Goal: Task Accomplishment & Management: Complete application form

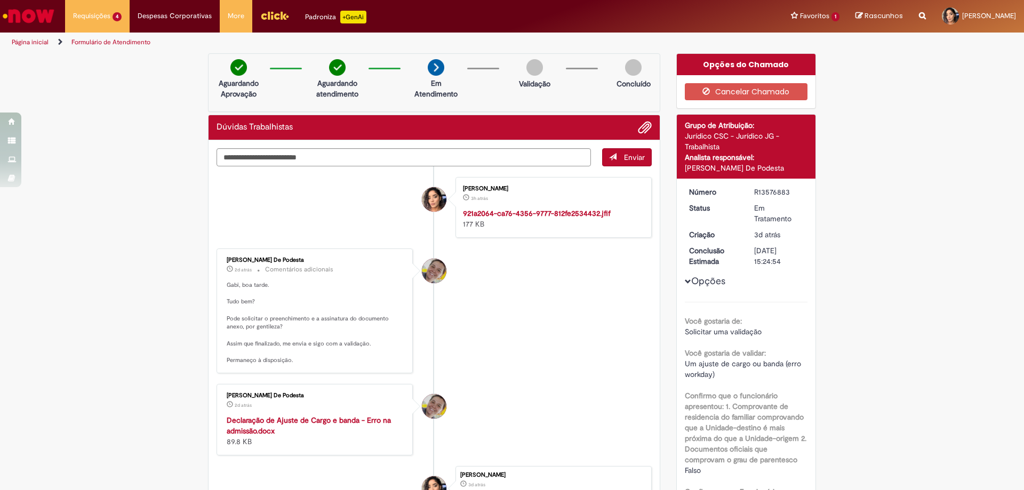
click at [49, 15] on img "Ir para a Homepage" at bounding box center [28, 15] width 55 height 21
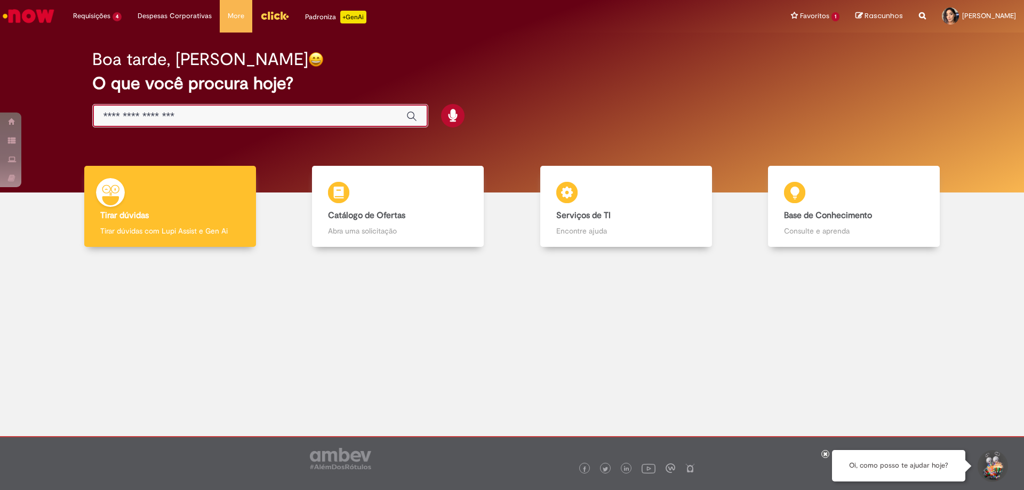
click at [168, 114] on input "Basta digitar aqui" at bounding box center [249, 116] width 292 height 12
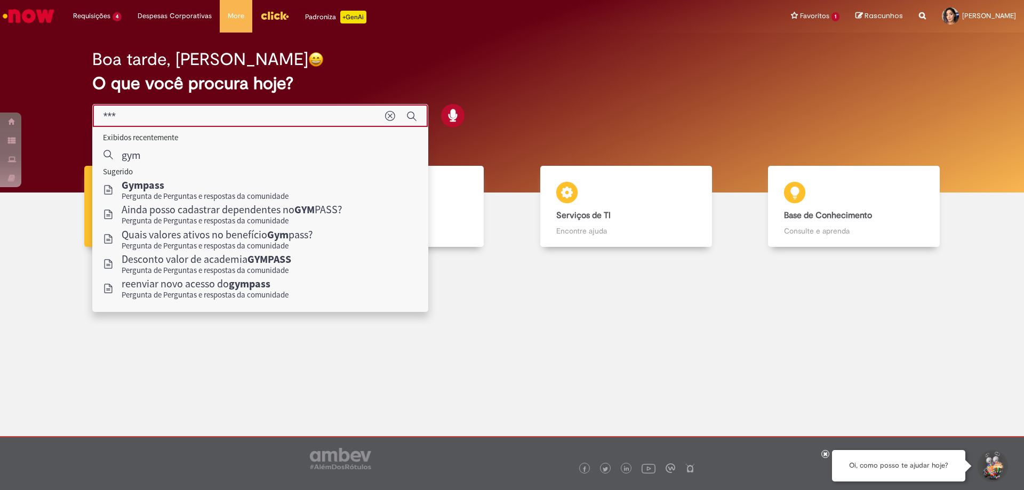
type input "****"
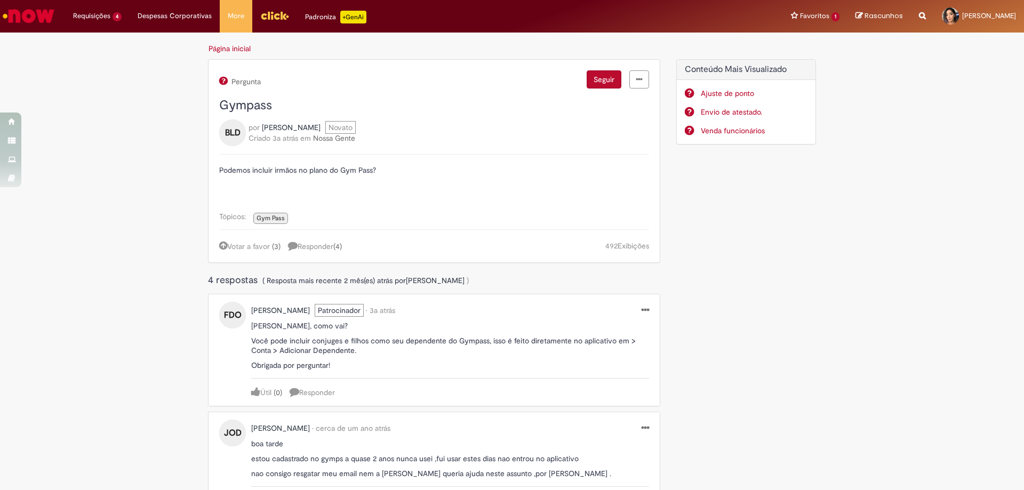
click at [13, 19] on img "Ir para a Homepage" at bounding box center [28, 15] width 55 height 21
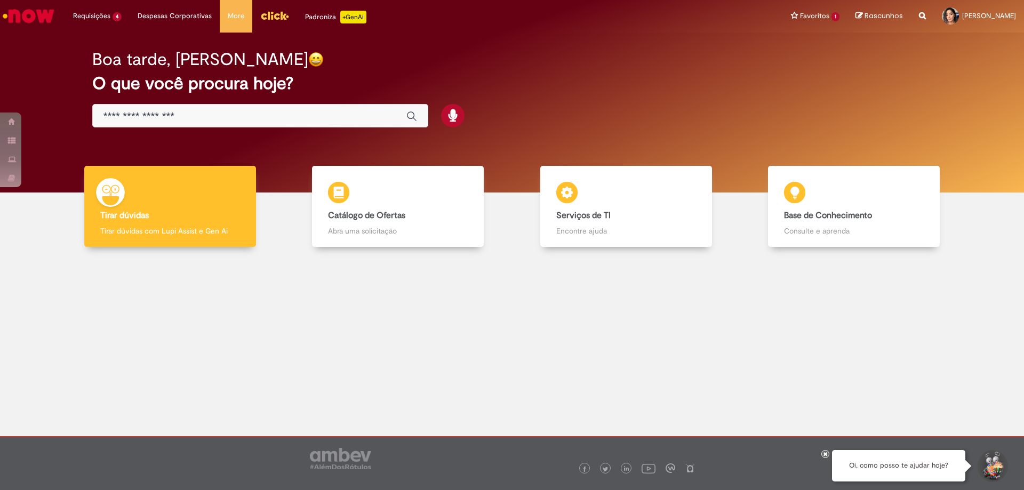
click at [175, 113] on input "Basta digitar aqui" at bounding box center [249, 116] width 292 height 12
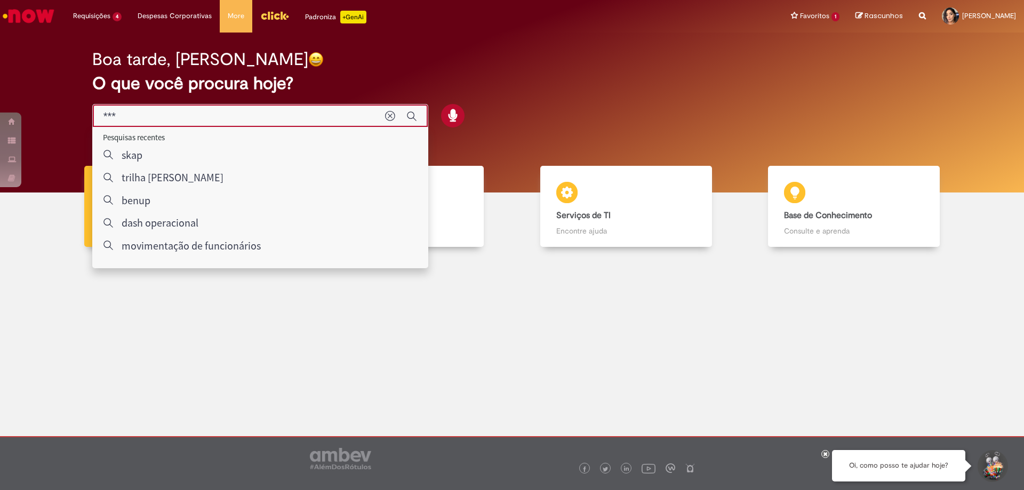
type input "****"
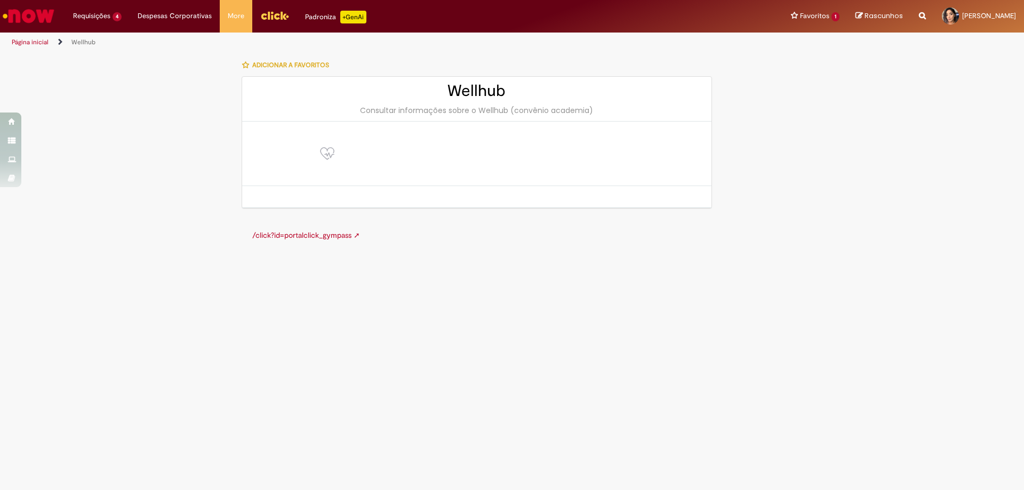
click at [327, 236] on link "/click?id=portalclick_gympass ➚" at bounding box center [306, 235] width 108 height 10
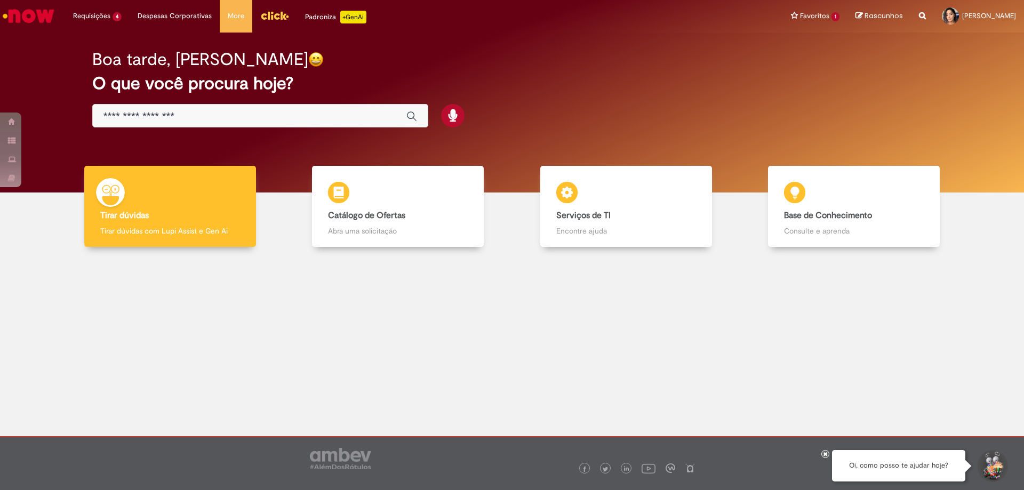
click at [141, 100] on div "Boa tarde, Gabriella O que você procura hoje?" at bounding box center [512, 89] width 877 height 91
click at [165, 112] on input "Basta digitar aqui" at bounding box center [249, 116] width 292 height 12
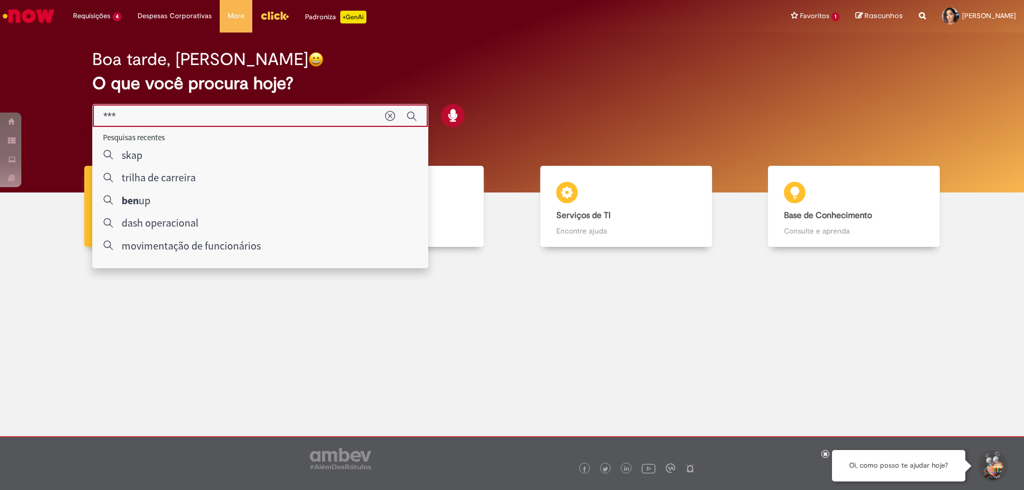
type input "****"
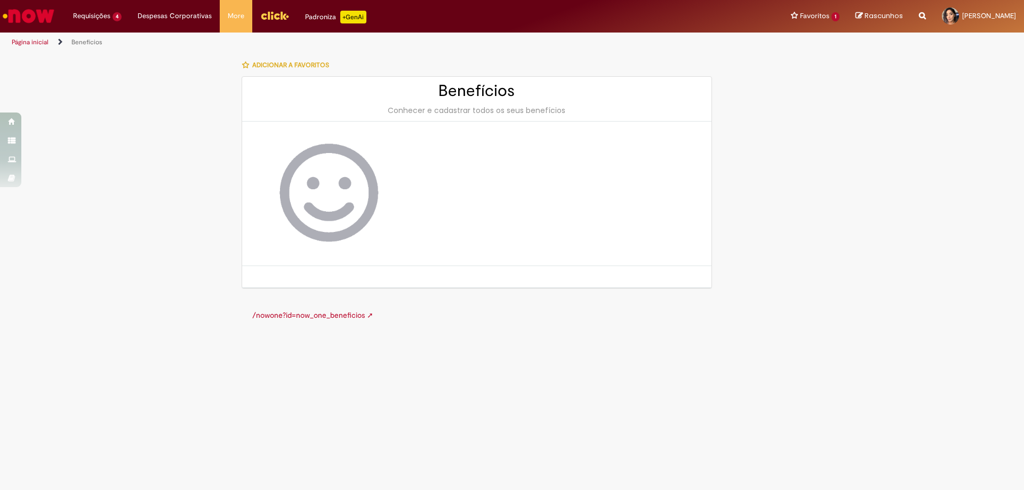
click at [360, 311] on link "/nowone?id=now_one_beneficios ➚" at bounding box center [312, 315] width 121 height 10
click at [10, 20] on img "Ir para a Homepage" at bounding box center [28, 15] width 55 height 21
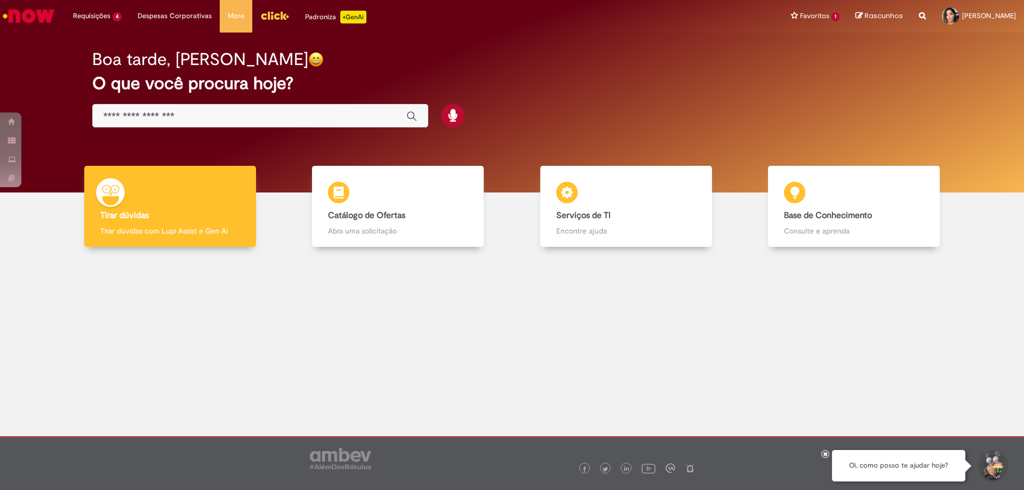
drag, startPoint x: 203, startPoint y: 127, endPoint x: 198, endPoint y: 111, distance: 17.2
click at [203, 128] on div "Boa tarde, [PERSON_NAME] O que você procura hoje?" at bounding box center [512, 89] width 877 height 91
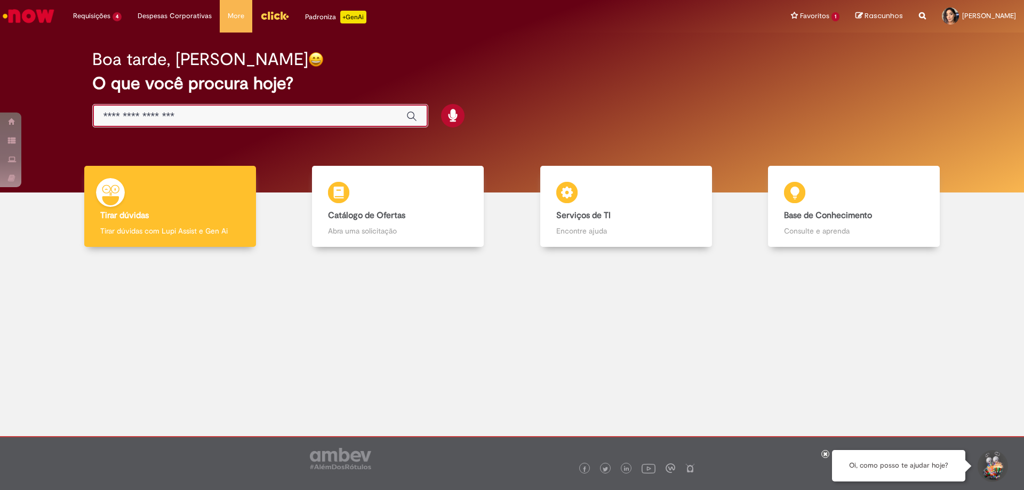
click at [196, 110] on input "Basta digitar aqui" at bounding box center [249, 116] width 292 height 12
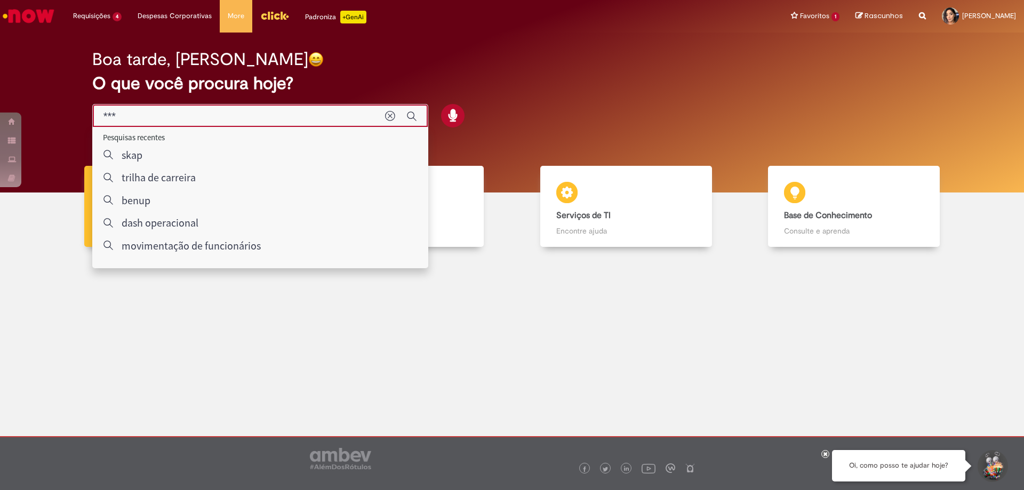
type input "****"
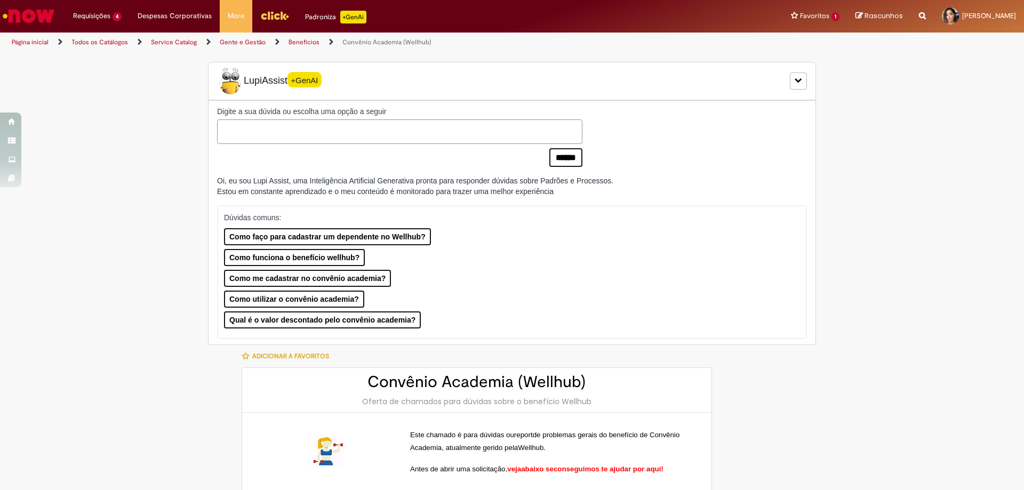
type input "********"
type input "**********"
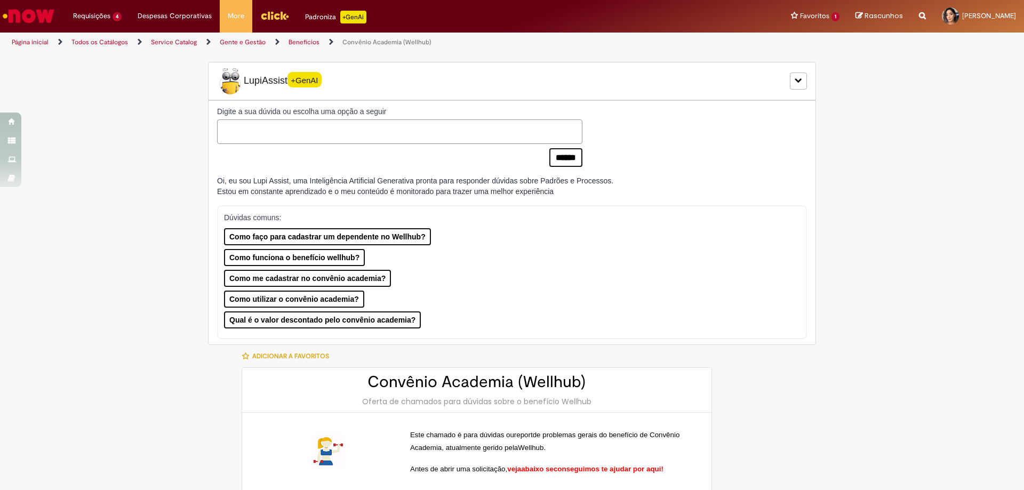
type input "****"
type input "**********"
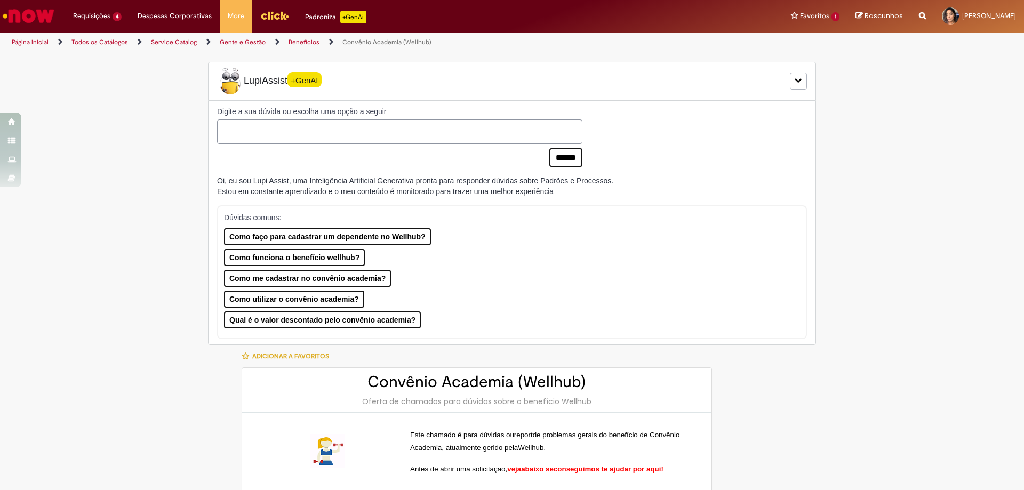
type input "**********"
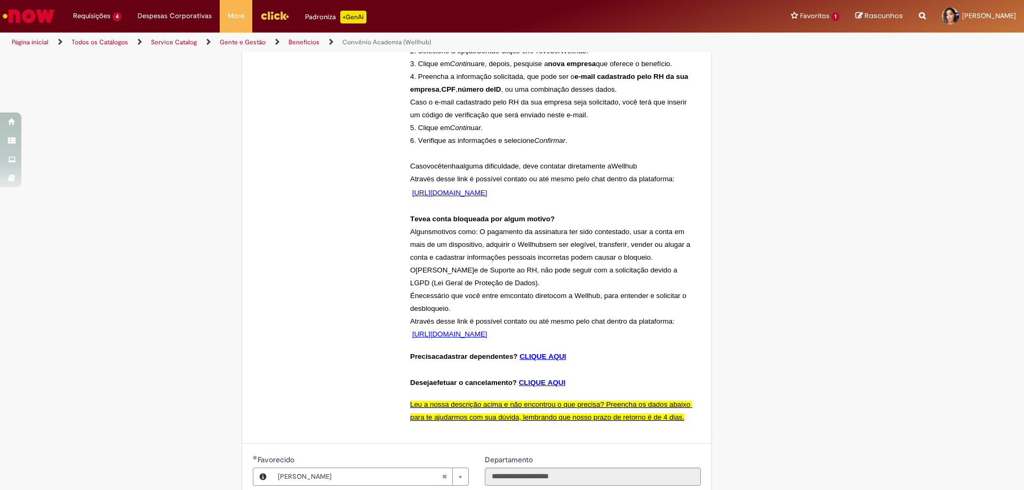
scroll to position [710, 0]
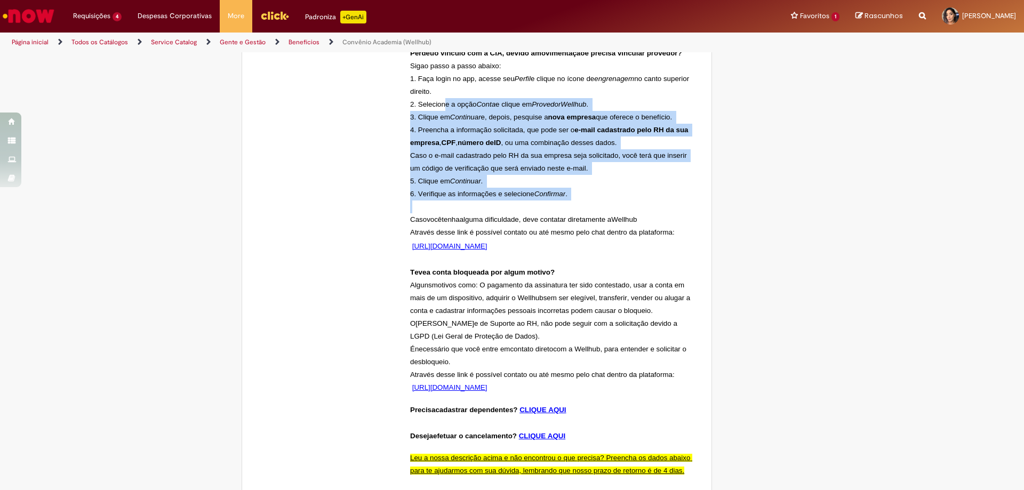
drag, startPoint x: 444, startPoint y: 196, endPoint x: 643, endPoint y: 318, distance: 234.2
click at [643, 318] on p "A ntes de abrir uma solicitação, veja abaixo se conseguimos te ajudar por aqui!…" at bounding box center [551, 73] width 283 height 641
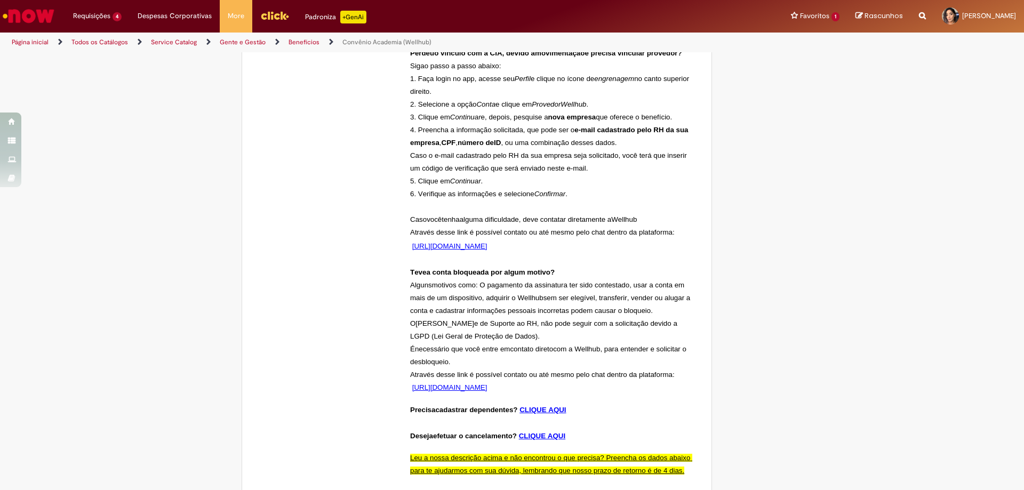
click at [510, 125] on p "A ntes de abrir uma solicitação, veja abaixo se conseguimos te ajudar por aqui!…" at bounding box center [551, 73] width 283 height 641
drag, startPoint x: 457, startPoint y: 135, endPoint x: 648, endPoint y: 204, distance: 202.9
click at [650, 153] on p "A ntes de abrir uma solicitação, veja abaixo se conseguimos te ajudar por aqui!…" at bounding box center [551, 73] width 283 height 641
drag, startPoint x: 648, startPoint y: 207, endPoint x: 610, endPoint y: 216, distance: 39.0
click at [648, 121] on span "que oferece o benefício." at bounding box center [633, 117] width 76 height 8
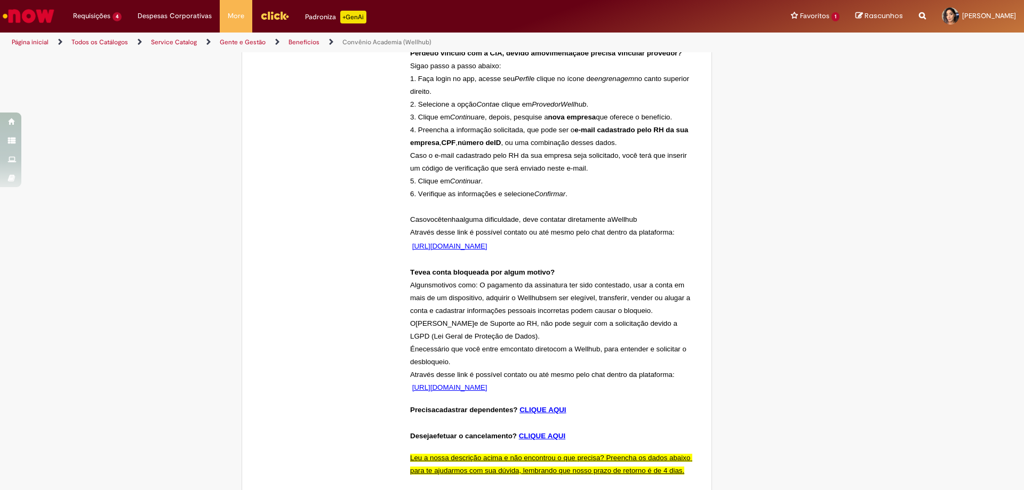
scroll to position [337, 0]
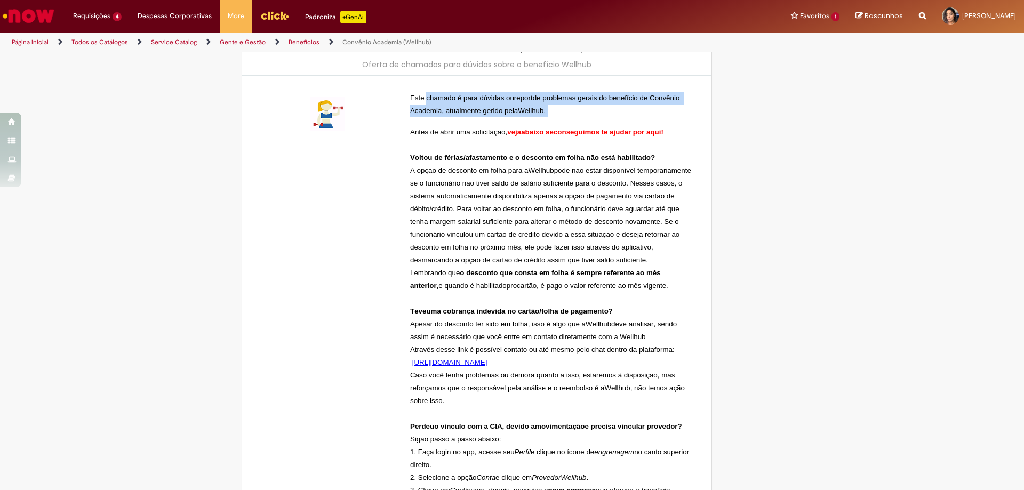
drag, startPoint x: 445, startPoint y: 108, endPoint x: 619, endPoint y: 109, distance: 174.3
click at [619, 109] on p "Este chamado é para dúvidas ou report de problemas gerais do benefício de Convê…" at bounding box center [551, 105] width 283 height 26
click at [640, 104] on p "Este chamado é para dúvidas ou report de problemas gerais do benefício de Convê…" at bounding box center [551, 105] width 283 height 26
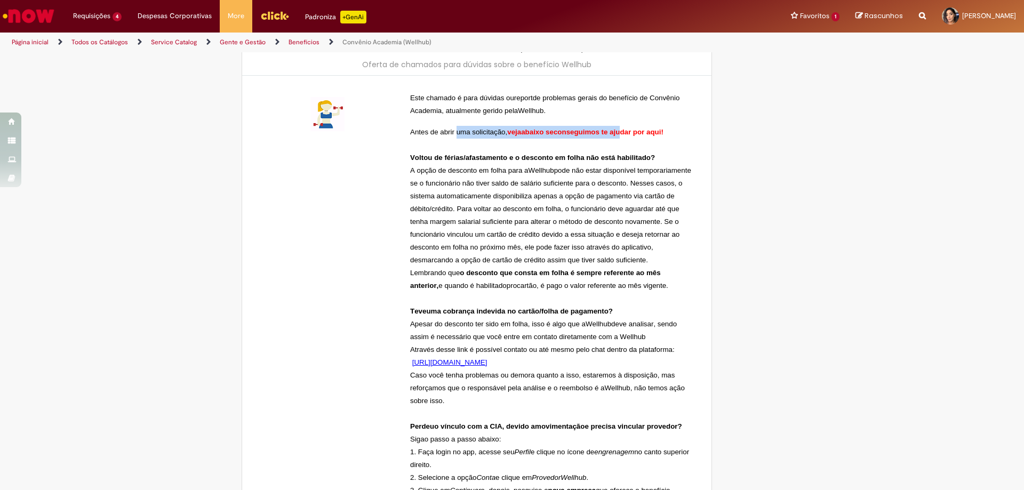
drag, startPoint x: 460, startPoint y: 118, endPoint x: 670, endPoint y: 126, distance: 210.2
click at [651, 119] on div "Este chamado é para dúvidas ou report de problemas gerais do benefício de Convê…" at bounding box center [551, 471] width 283 height 759
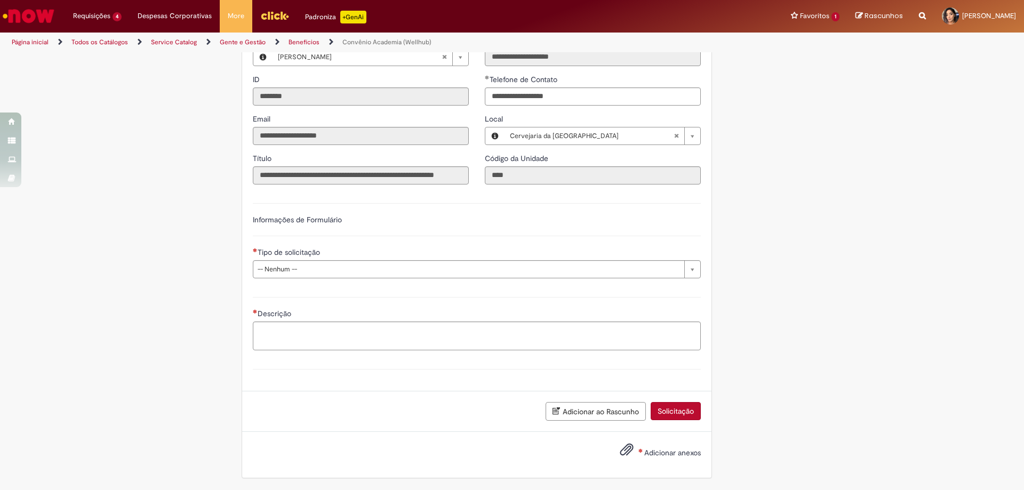
scroll to position [1350, 0]
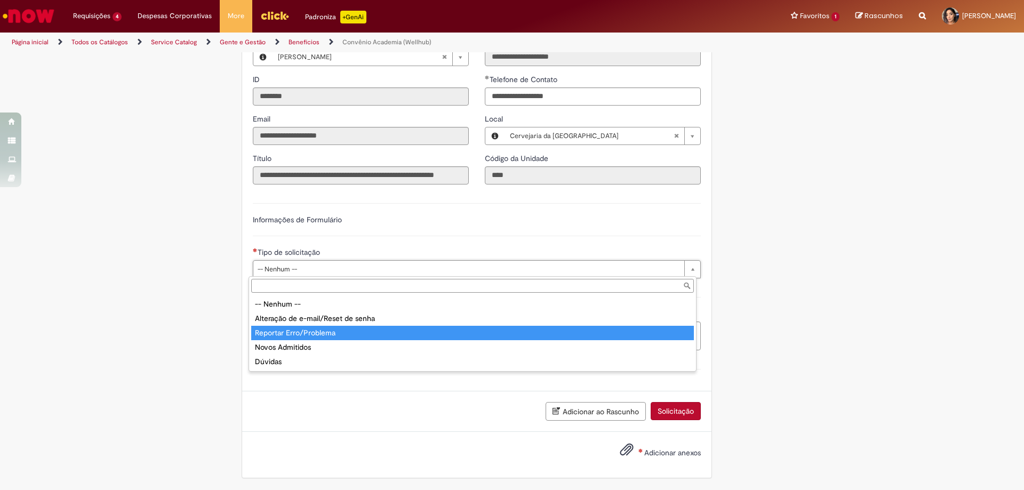
type input "**********"
select select "**********"
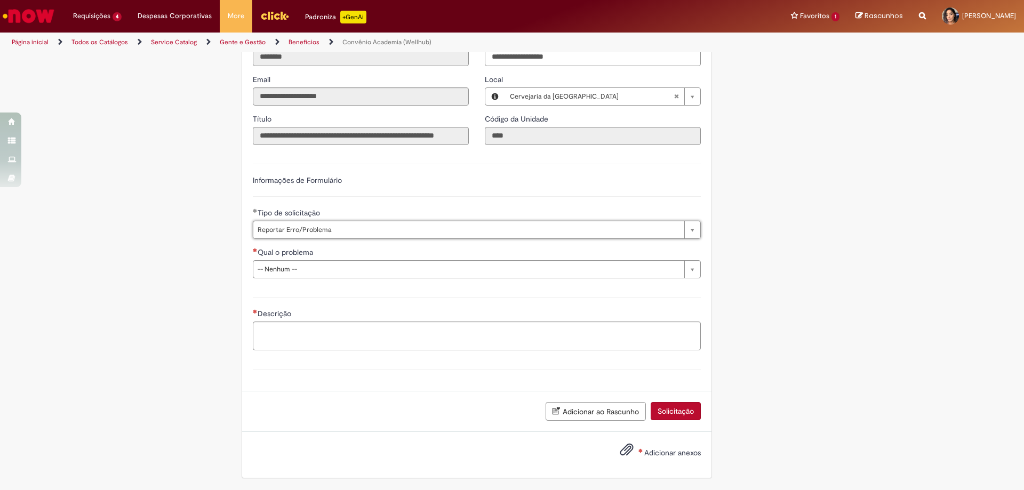
scroll to position [1389, 0]
click at [325, 260] on div "**********" at bounding box center [477, 262] width 448 height 31
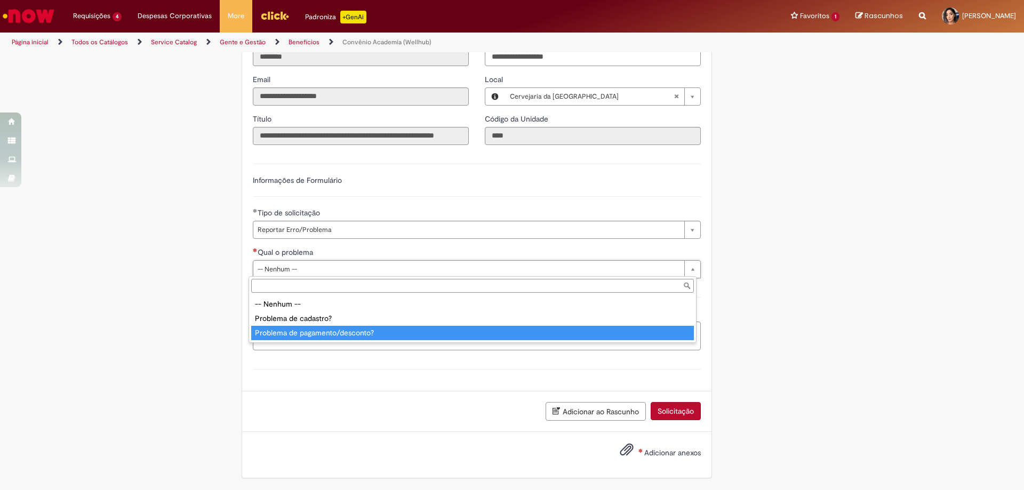
type input "**********"
select select "**********"
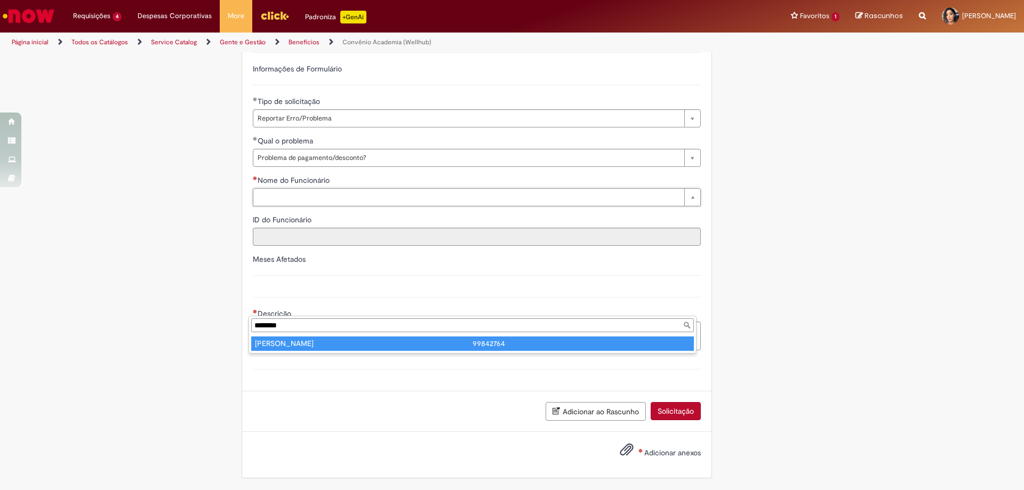
type input "********"
type input "**********"
type input "********"
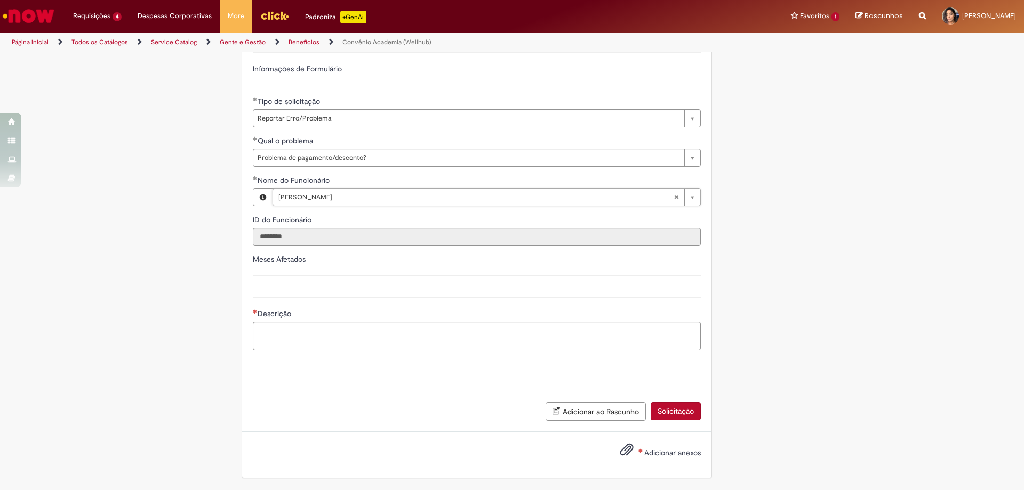
scroll to position [1501, 0]
click at [301, 333] on textarea "Descrição" at bounding box center [477, 335] width 448 height 29
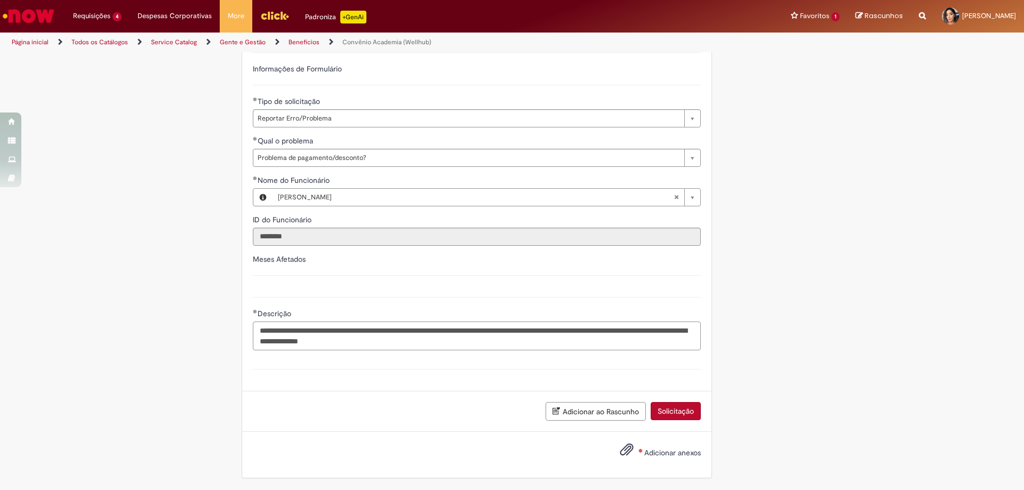
click at [455, 342] on textarea "**********" at bounding box center [477, 335] width 448 height 29
click at [458, 340] on textarea "**********" at bounding box center [477, 335] width 448 height 29
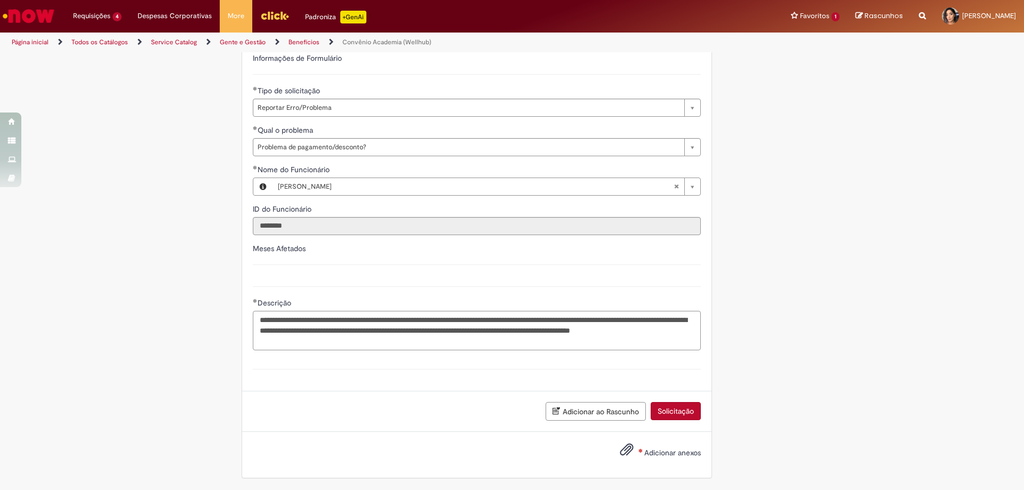
type textarea "**********"
click at [652, 457] on span "Adicionar anexos" at bounding box center [672, 453] width 57 height 10
click at [0, 0] on input "Adicionar anexos" at bounding box center [0, 0] width 0 height 0
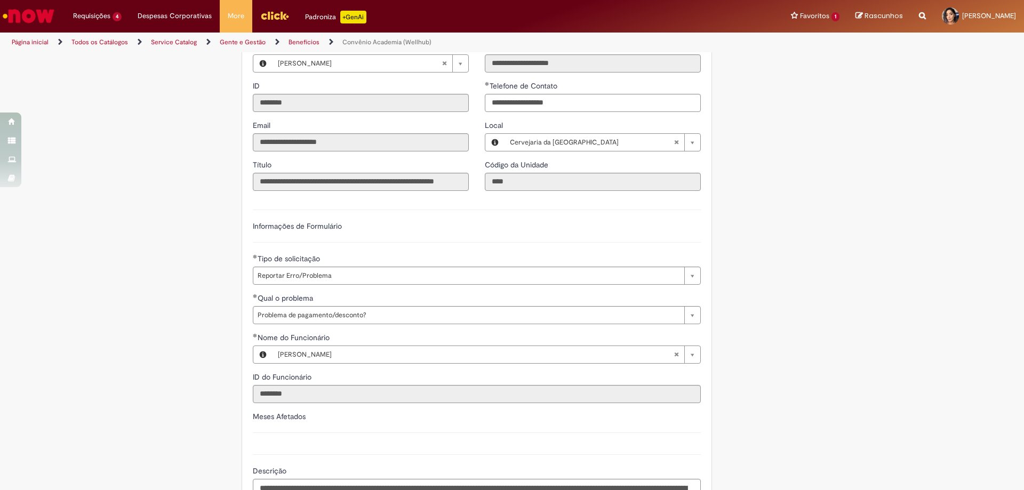
scroll to position [1550, 0]
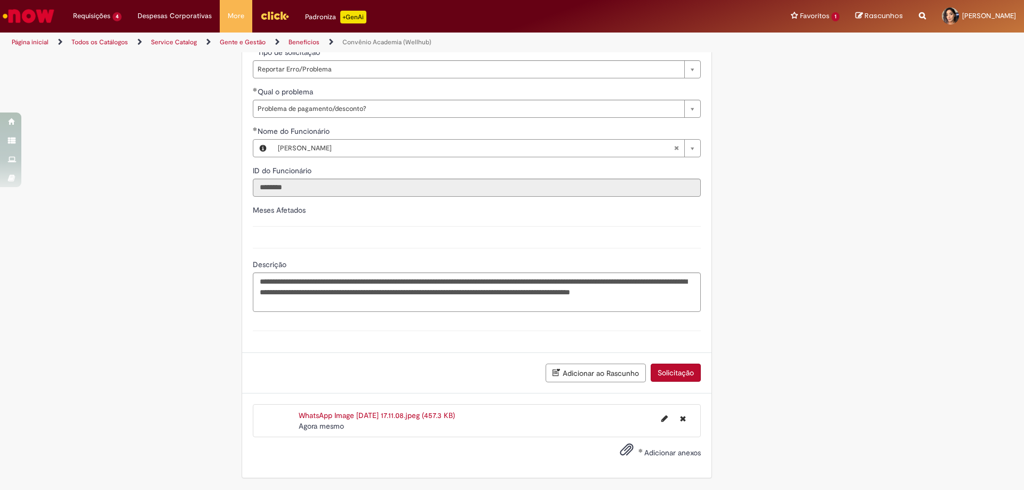
click at [669, 375] on button "Solicitação" at bounding box center [675, 373] width 50 height 18
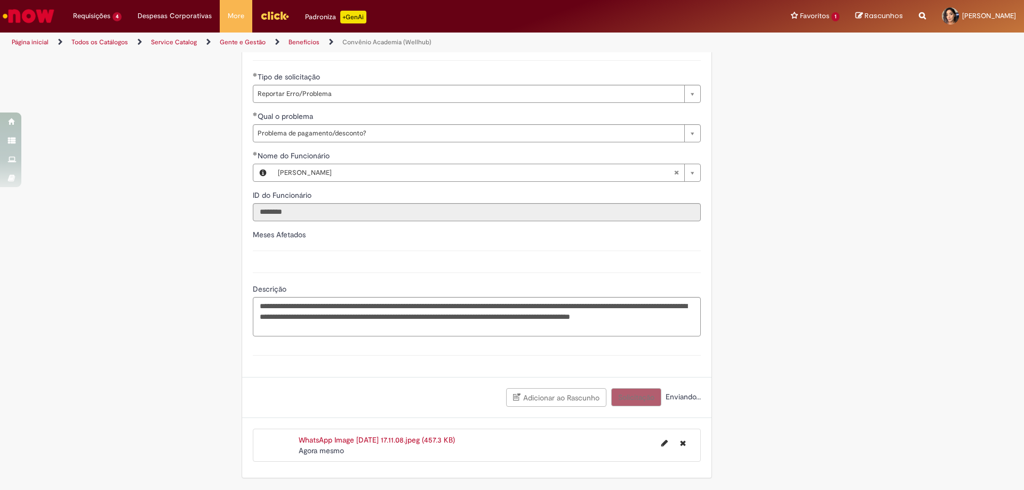
scroll to position [1525, 0]
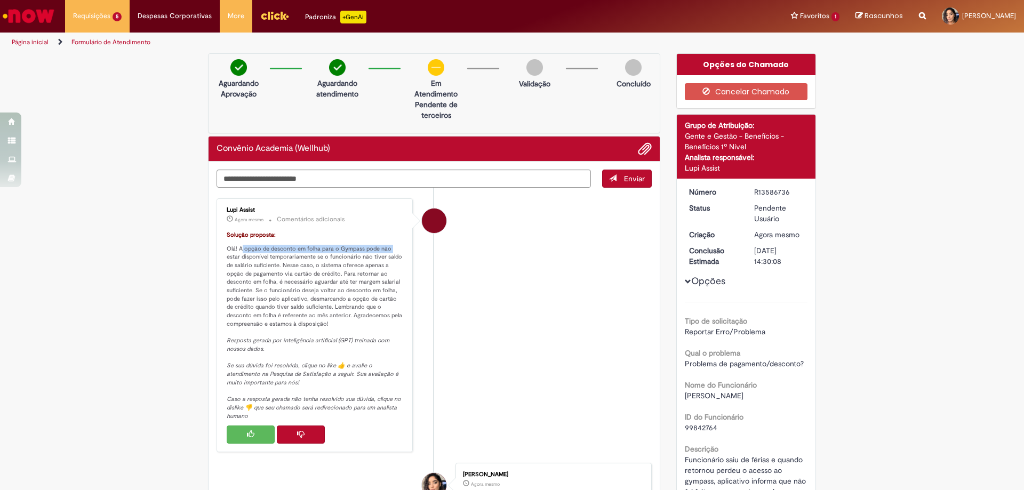
drag, startPoint x: 238, startPoint y: 246, endPoint x: 387, endPoint y: 248, distance: 148.8
click at [387, 248] on p "Solução proposta: Olá! A opção de desconto em folha para o Gympass pode não est…" at bounding box center [316, 325] width 178 height 189
click at [356, 262] on p "Solução proposta: Olá! A opção de desconto em folha para o Gympass pode não est…" at bounding box center [316, 325] width 178 height 189
drag, startPoint x: 231, startPoint y: 263, endPoint x: 389, endPoint y: 275, distance: 158.2
click at [389, 275] on p "Solução proposta: Olá! A opção de desconto em folha para o Gympass pode não est…" at bounding box center [316, 325] width 178 height 189
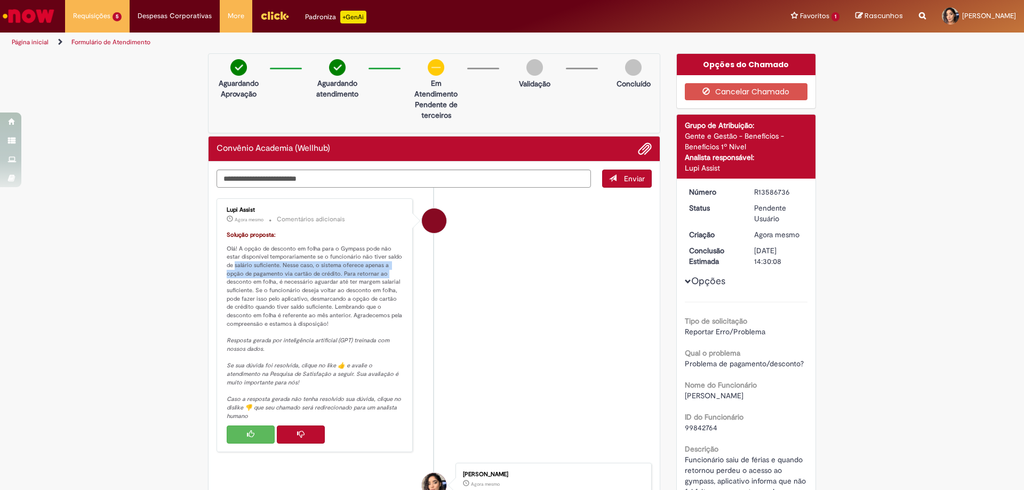
click at [200, 259] on div "Verificar Código de Barras Aguardando Aprovação Aguardando atendimento Em Atend…" at bounding box center [434, 352] width 468 height 599
drag, startPoint x: 326, startPoint y: 263, endPoint x: 383, endPoint y: 266, distance: 57.6
click at [383, 266] on p "Solução proposta: Olá! A opção de desconto em folha para o Gympass pode não est…" at bounding box center [316, 325] width 178 height 189
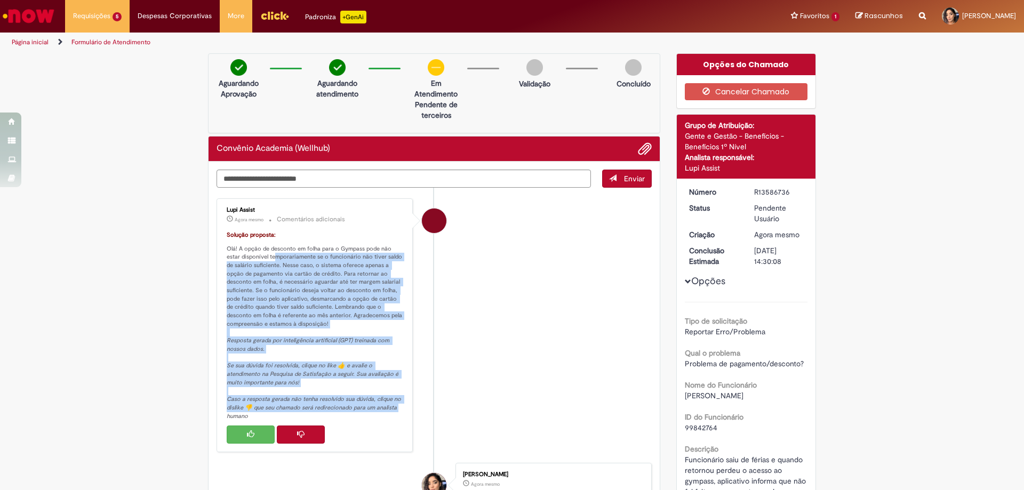
drag, startPoint x: 271, startPoint y: 261, endPoint x: 397, endPoint y: 405, distance: 191.2
click at [397, 405] on p "Solução proposta: Olá! A opção de desconto em folha para o Gympass pode não est…" at bounding box center [316, 325] width 178 height 189
click at [245, 262] on p "Solução proposta: Olá! A opção de desconto em folha para o Gympass pode não est…" at bounding box center [316, 325] width 178 height 189
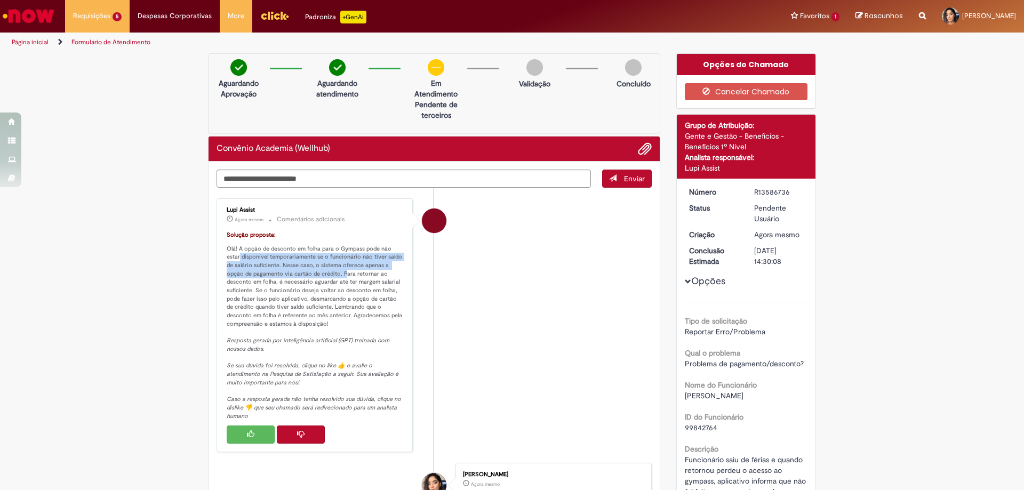
drag, startPoint x: 236, startPoint y: 254, endPoint x: 341, endPoint y: 277, distance: 107.1
click at [341, 277] on p "Solução proposta: Olá! A opção de desconto em folha para o Gympass pode não est…" at bounding box center [316, 325] width 178 height 189
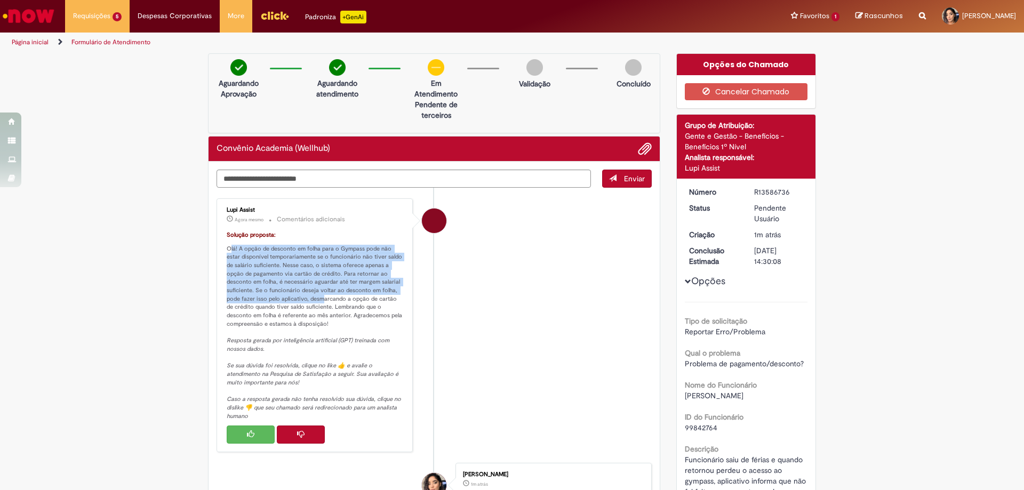
drag, startPoint x: 230, startPoint y: 253, endPoint x: 320, endPoint y: 299, distance: 101.1
click at [320, 299] on p "Solução proposta: Olá! A opção de desconto em folha para o Gympass pode não est…" at bounding box center [316, 325] width 178 height 189
click at [304, 268] on p "Solução proposta: Olá! A opção de desconto em folha para o Gympass pode não est…" at bounding box center [316, 325] width 178 height 189
drag, startPoint x: 313, startPoint y: 262, endPoint x: 389, endPoint y: 273, distance: 76.5
click at [389, 273] on p "Solução proposta: Olá! A opção de desconto em folha para o Gympass pode não est…" at bounding box center [316, 325] width 178 height 189
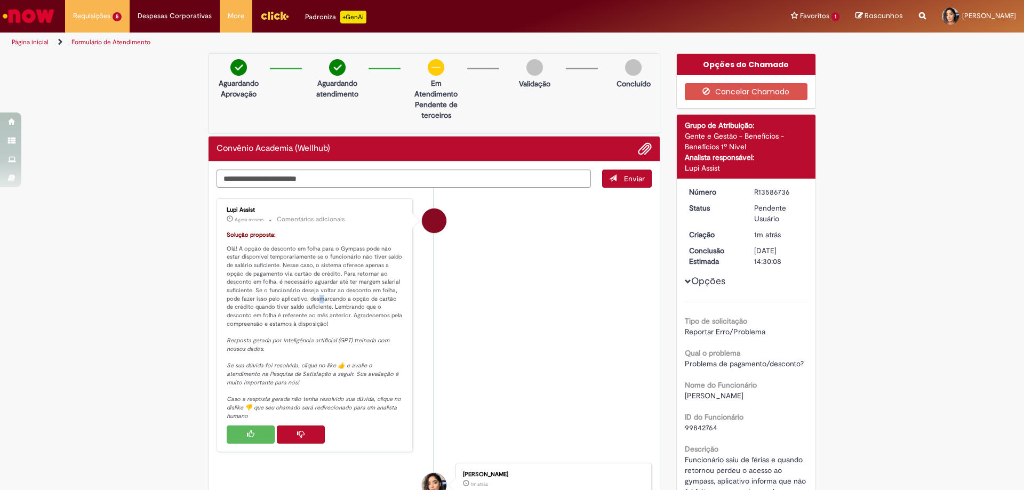
drag, startPoint x: 316, startPoint y: 297, endPoint x: 318, endPoint y: 305, distance: 8.2
click at [318, 299] on p "Solução proposta: Olá! A opção de desconto em folha para o Gympass pode não est…" at bounding box center [316, 325] width 178 height 189
drag, startPoint x: 344, startPoint y: 275, endPoint x: 331, endPoint y: 286, distance: 17.1
click at [371, 276] on p "Solução proposta: Olá! A opção de desconto em folha para o Gympass pode não est…" at bounding box center [316, 325] width 178 height 189
drag, startPoint x: 267, startPoint y: 284, endPoint x: 399, endPoint y: 281, distance: 132.2
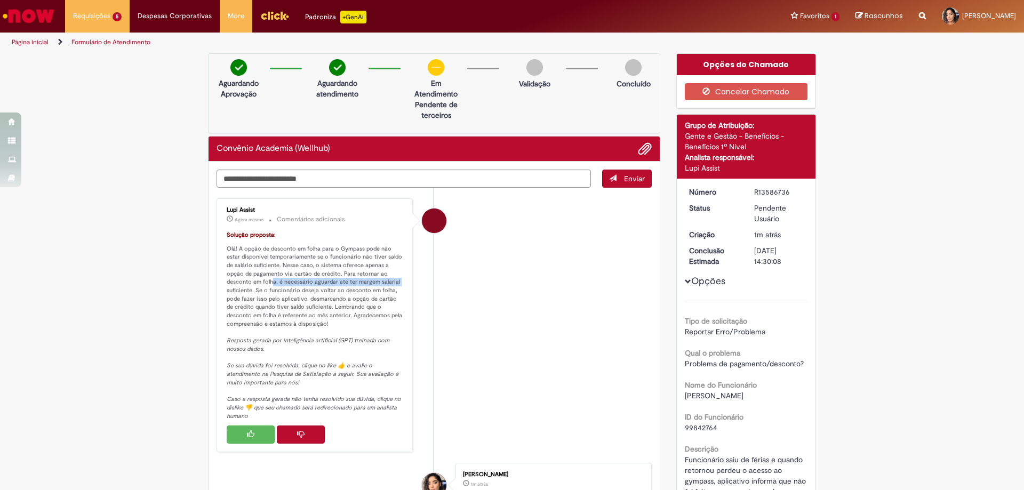
click at [399, 281] on p "Solução proposta: Olá! A opção de desconto em folha para o Gympass pode não est…" at bounding box center [316, 325] width 178 height 189
click at [313, 288] on p "Solução proposta: Olá! A opção de desconto em folha para o Gympass pode não est…" at bounding box center [316, 325] width 178 height 189
drag, startPoint x: 349, startPoint y: 286, endPoint x: 382, endPoint y: 286, distance: 33.1
click at [382, 286] on p "Solução proposta: Olá! A opção de desconto em folha para o Gympass pode não est…" at bounding box center [316, 325] width 178 height 189
click at [235, 299] on p "Solução proposta: Olá! A opção de desconto em folha para o Gympass pode não est…" at bounding box center [316, 325] width 178 height 189
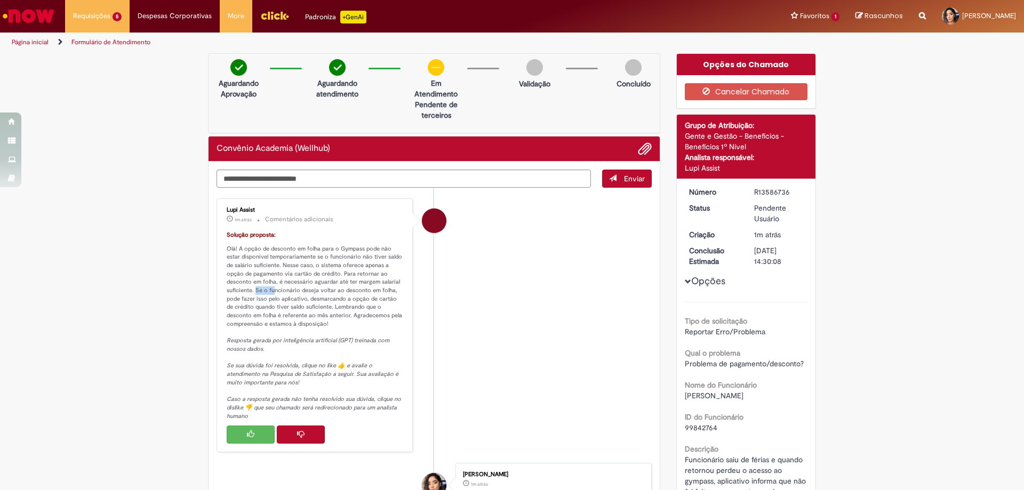
drag, startPoint x: 250, startPoint y: 294, endPoint x: 268, endPoint y: 294, distance: 18.1
click at [268, 294] on p "Solução proposta: Olá! A opção de desconto em folha para o Gympass pode não est…" at bounding box center [316, 325] width 178 height 189
click at [289, 292] on p "Solução proposta: Olá! A opção de desconto em folha para o Gympass pode não est…" at bounding box center [316, 325] width 178 height 189
drag, startPoint x: 225, startPoint y: 300, endPoint x: 401, endPoint y: 311, distance: 175.7
click at [401, 311] on div "Lupi Assist 2m atrás 2 minutos atrás Comentários adicionais Solução proposta: O…" at bounding box center [315, 326] width 190 height 248
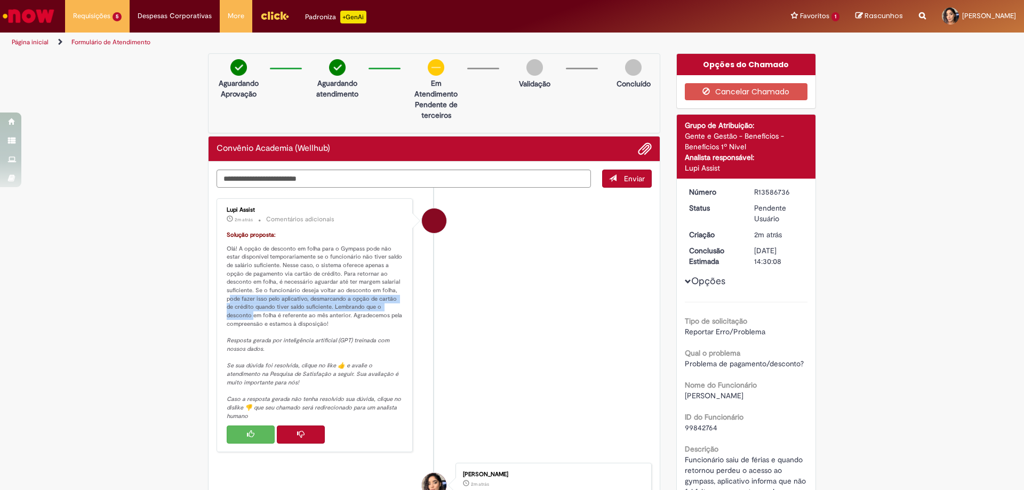
drag, startPoint x: 271, startPoint y: 315, endPoint x: 377, endPoint y: 324, distance: 107.0
click at [377, 324] on p "Solução proposta: Olá! A opção de desconto em folha para o Gympass pode não est…" at bounding box center [316, 325] width 178 height 189
drag, startPoint x: 278, startPoint y: 273, endPoint x: 258, endPoint y: 268, distance: 20.9
click at [279, 273] on p "Solução proposta: Olá! A opção de desconto em folha para o Gympass pode não est…" at bounding box center [316, 325] width 178 height 189
drag, startPoint x: 264, startPoint y: 246, endPoint x: 409, endPoint y: 244, distance: 145.6
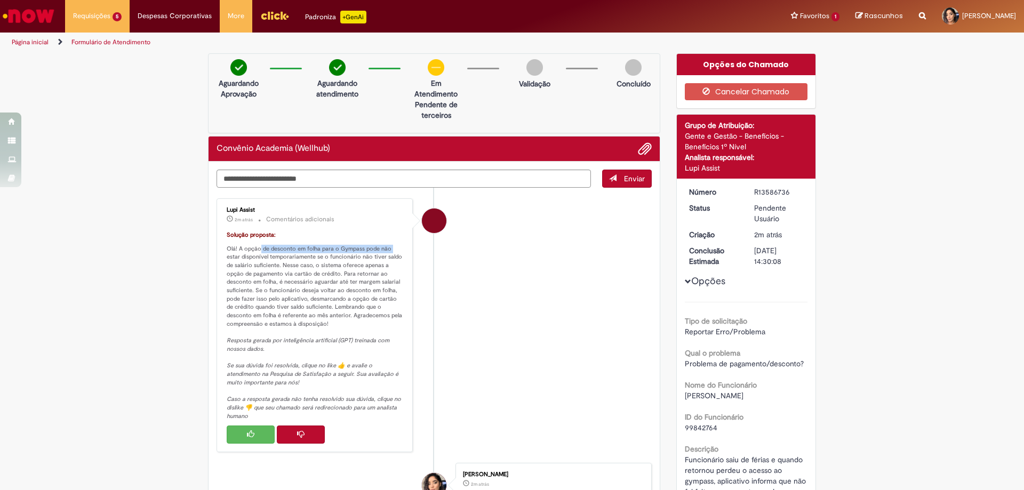
click at [409, 244] on li "Lupi Assist 2m atrás 2 minutos atrás Comentários adicionais Solução proposta: O…" at bounding box center [433, 325] width 435 height 254
click at [304, 264] on p "Solução proposta: Olá! A opção de desconto em folha para o Gympass pode não est…" at bounding box center [316, 325] width 178 height 189
drag, startPoint x: 289, startPoint y: 260, endPoint x: 352, endPoint y: 277, distance: 65.8
click at [394, 272] on p "Solução proposta: Olá! A opção de desconto em folha para o Gympass pode não est…" at bounding box center [316, 325] width 178 height 189
click at [322, 289] on p "Solução proposta: Olá! A opção de desconto em folha para o Gympass pode não est…" at bounding box center [316, 325] width 178 height 189
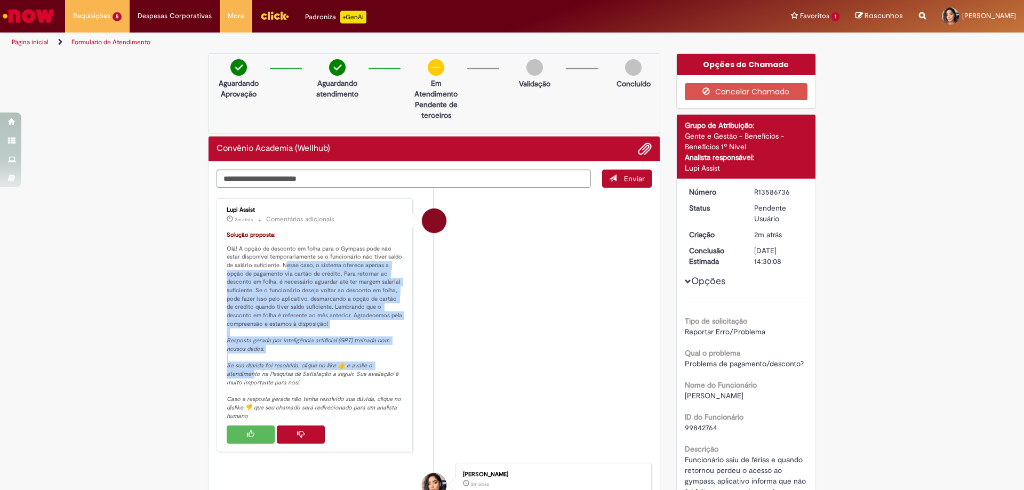
drag, startPoint x: 288, startPoint y: 265, endPoint x: 394, endPoint y: 366, distance: 146.3
click at [394, 366] on p "Solução proposta: Olá! A opção de desconto em folha para o Gympass pode não est…" at bounding box center [316, 325] width 178 height 189
click at [292, 430] on button "Histórico de tíquete" at bounding box center [301, 434] width 48 height 18
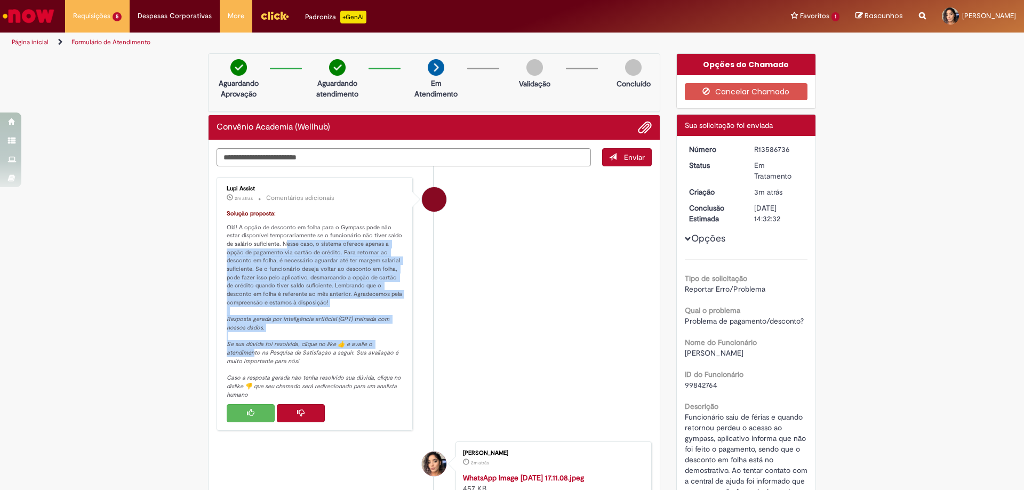
scroll to position [160, 0]
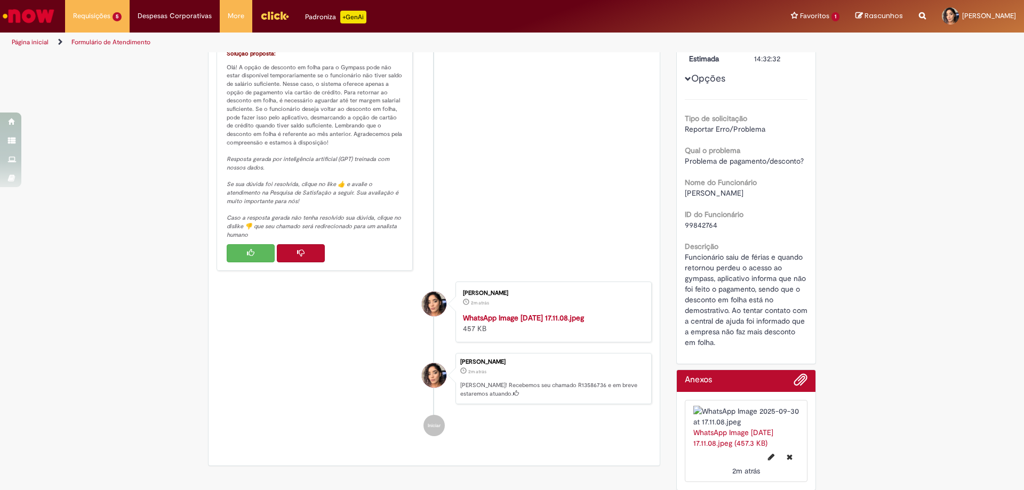
click at [299, 248] on div "Lupi Assist 2m atrás 2 minutos atrás Comentários adicionais Solução proposta: O…" at bounding box center [315, 144] width 190 height 248
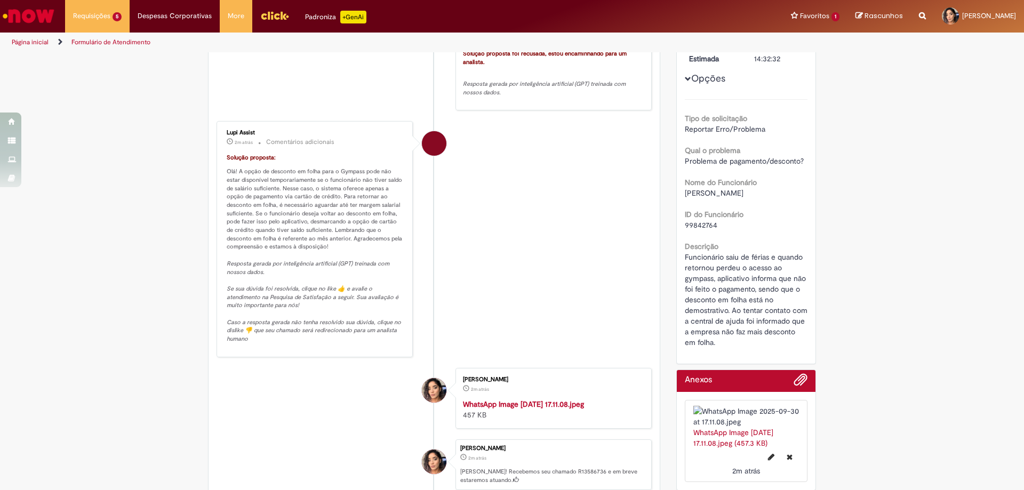
scroll to position [0, 0]
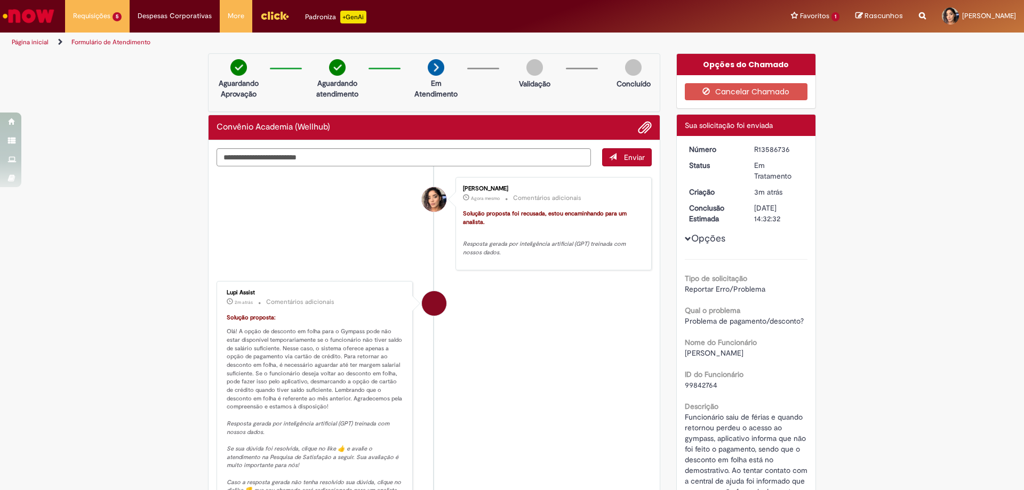
click at [525, 241] on em "Resposta gerada por inteligência artificial (GPT) treinada com nossos dados." at bounding box center [545, 248] width 164 height 17
click at [510, 288] on li "Lupi Assist 2m atrás 2 minutos atrás Comentários adicionais Solução proposta: O…" at bounding box center [433, 399] width 435 height 236
click at [546, 312] on li "Lupi Assist 3m atrás 3 minutos atrás Comentários adicionais Solução proposta: O…" at bounding box center [433, 399] width 435 height 236
click at [894, 260] on div "Verificar Código de Barras Aguardando Aprovação Aguardando atendimento Em Atend…" at bounding box center [512, 385] width 1024 height 664
click at [341, 216] on li "[PERSON_NAME] 2m atrás 2 minutos atrás Comentários adicionais Solução proposta …" at bounding box center [433, 224] width 435 height 94
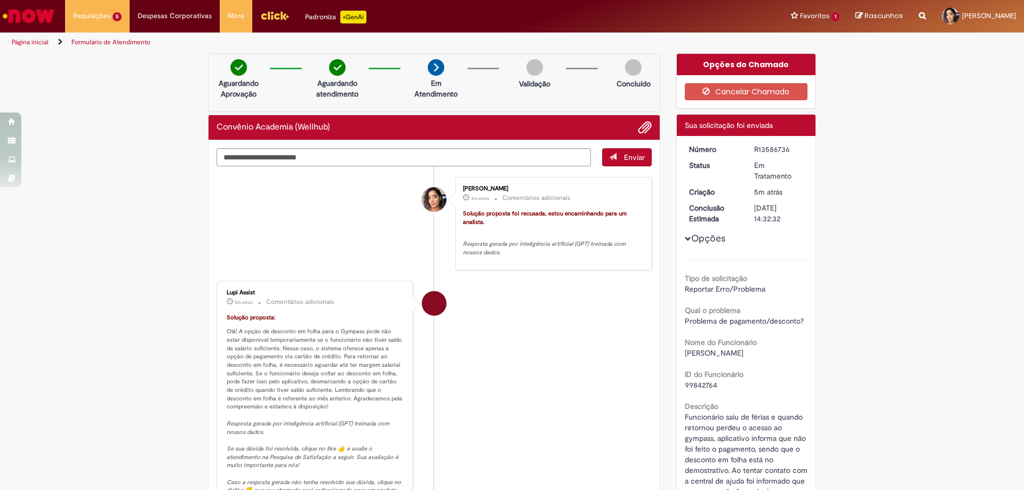
click at [258, 220] on li "[PERSON_NAME] 3m atrás 3 minutos atrás Comentários adicionais Solução proposta …" at bounding box center [433, 224] width 435 height 94
